Goal: Check status: Check status

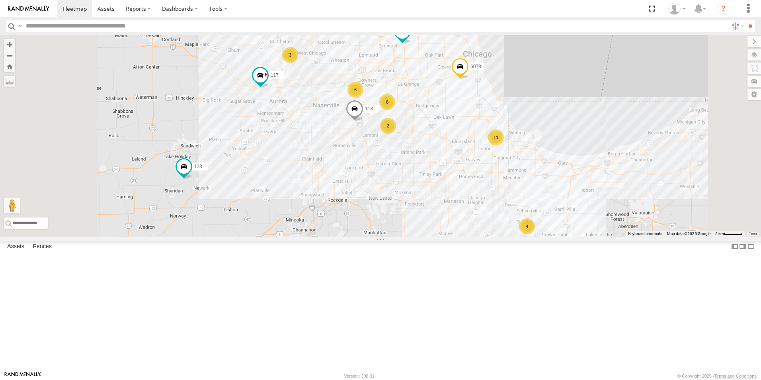
click at [0, 0] on div at bounding box center [0, 0] width 0 height 0
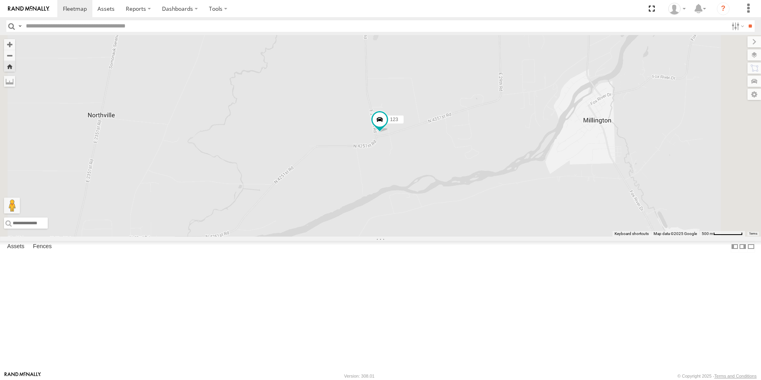
click at [0, 0] on div at bounding box center [0, 0] width 0 height 0
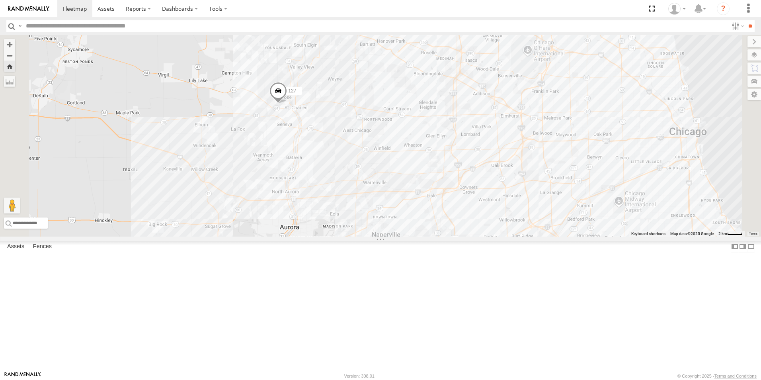
click at [287, 104] on span at bounding box center [278, 92] width 18 height 21
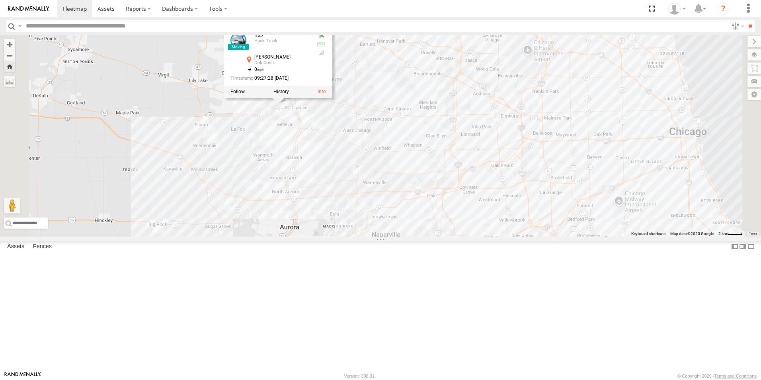
click at [332, 98] on div at bounding box center [278, 92] width 108 height 12
click at [289, 95] on label at bounding box center [281, 92] width 16 height 6
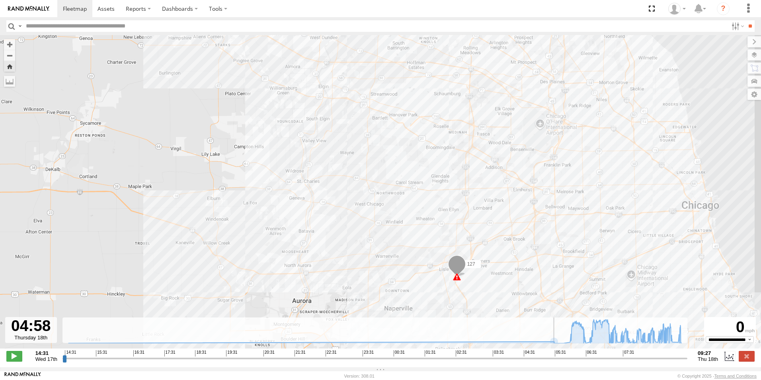
click at [538, 359] on input "range" at bounding box center [374, 358] width 625 height 8
drag, startPoint x: 538, startPoint y: 359, endPoint x: 688, endPoint y: 370, distance: 150.5
type input "**********"
click at [687, 362] on input "range" at bounding box center [374, 358] width 625 height 8
click at [23, 10] on img at bounding box center [28, 9] width 41 height 6
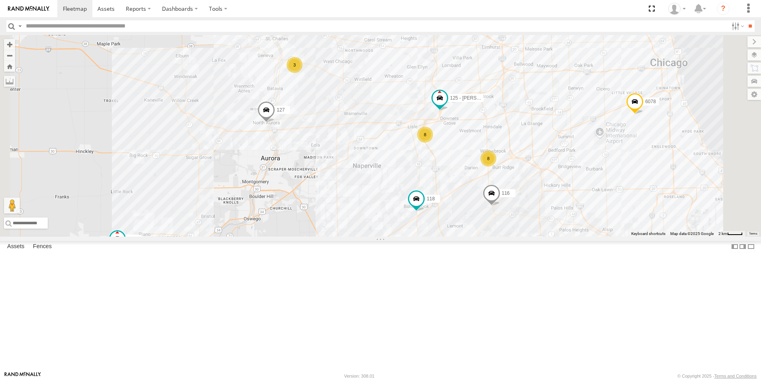
click at [275, 123] on span at bounding box center [267, 111] width 18 height 21
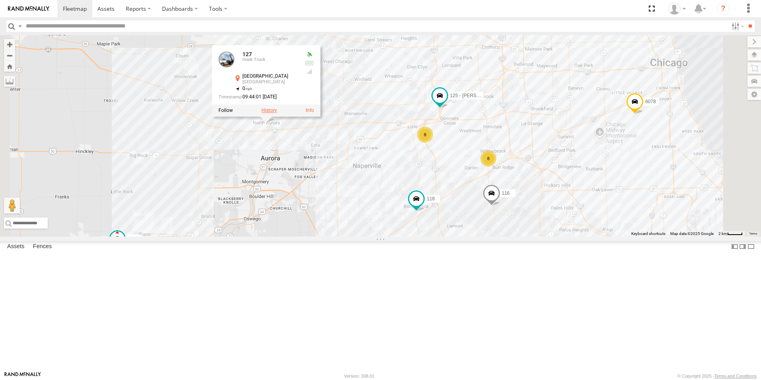
click at [277, 113] on label at bounding box center [270, 111] width 16 height 6
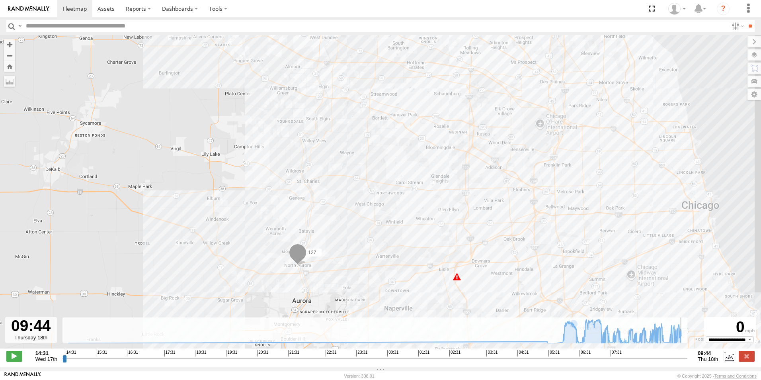
drag, startPoint x: 549, startPoint y: 361, endPoint x: 686, endPoint y: 350, distance: 136.9
type input "**********"
click at [686, 354] on input "range" at bounding box center [374, 358] width 625 height 8
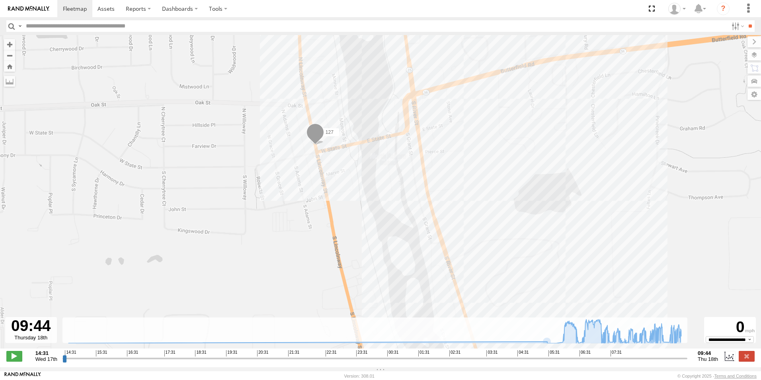
click at [22, 4] on link at bounding box center [28, 8] width 57 height 17
